Goal: Go to known website: Access a specific website the user already knows

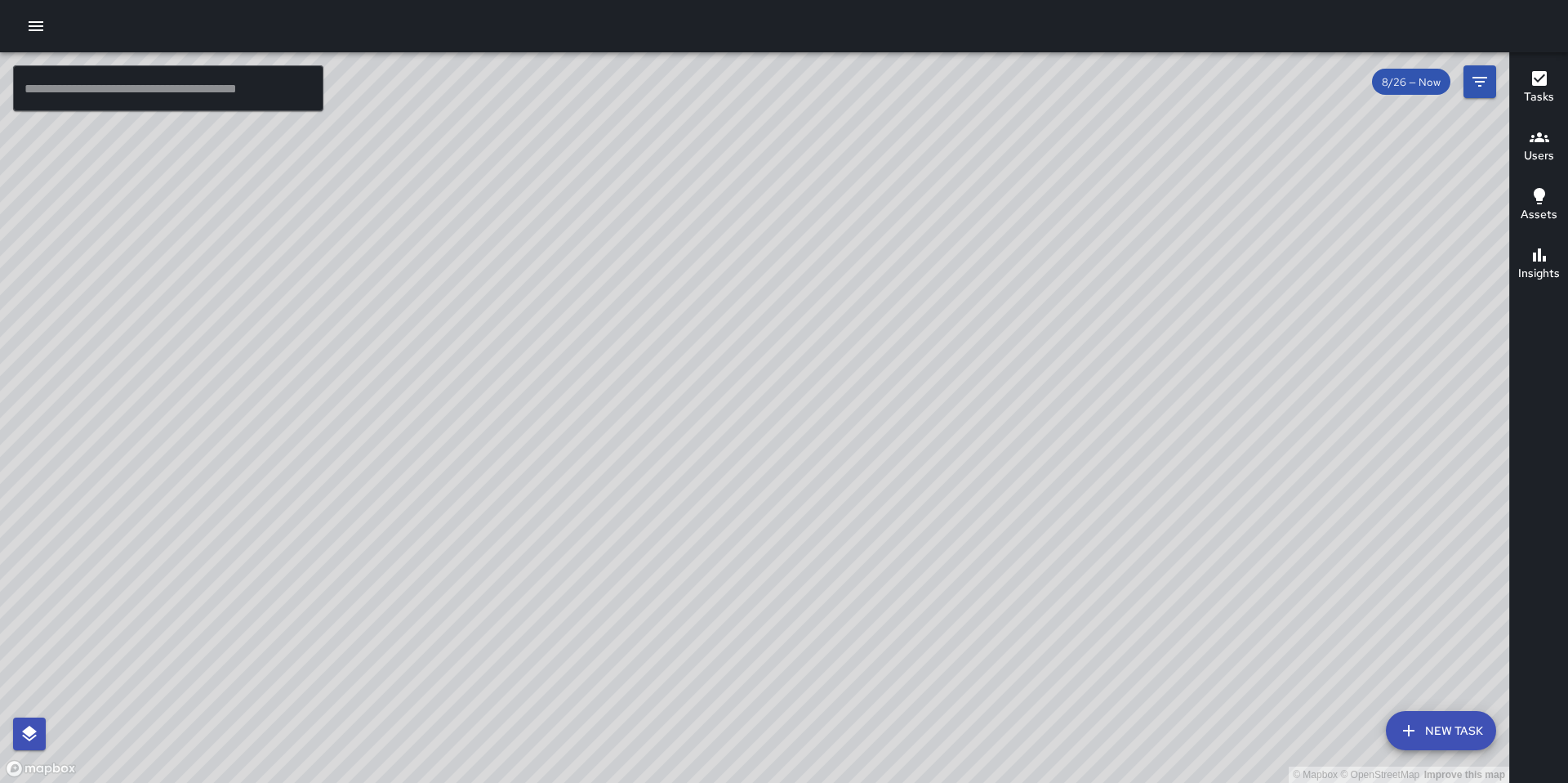
drag, startPoint x: 945, startPoint y: 397, endPoint x: 975, endPoint y: 341, distance: 63.5
click at [975, 341] on div "© Mapbox © OpenStreetMap Improve this map" at bounding box center [755, 418] width 1509 height 731
drag, startPoint x: 933, startPoint y: 330, endPoint x: 759, endPoint y: 383, distance: 181.9
click at [759, 383] on div "© Mapbox © OpenStreetMap Improve this map" at bounding box center [755, 418] width 1509 height 731
